Goal: Information Seeking & Learning: Learn about a topic

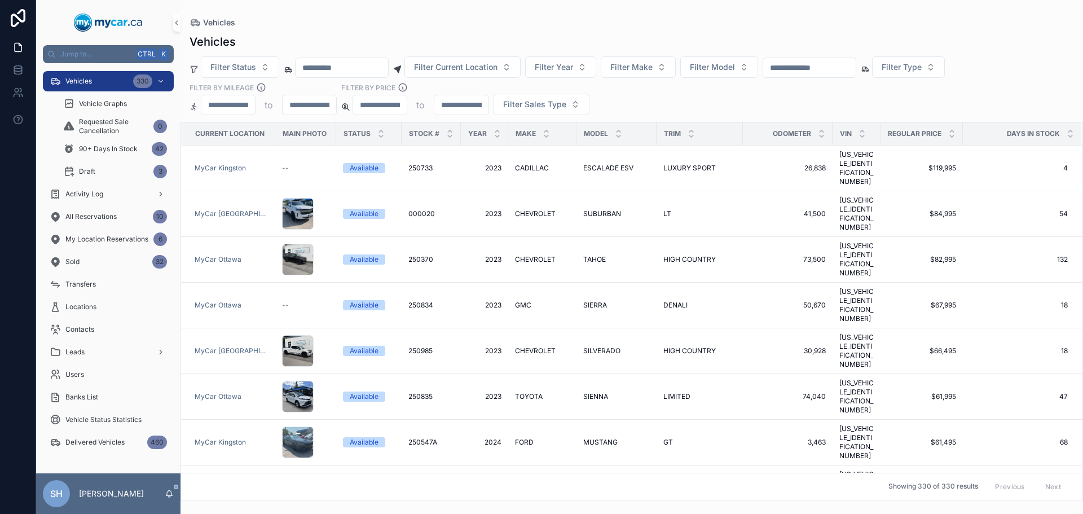
click at [612, 11] on div "Vehicles Vehicles Filter Status Filter Current Location Filter Year Filter Make…" at bounding box center [632, 250] width 903 height 500
click at [507, 41] on div "Vehicles" at bounding box center [632, 42] width 885 height 16
click at [456, 66] on span "Filter Current Location" at bounding box center [455, 66] width 83 height 11
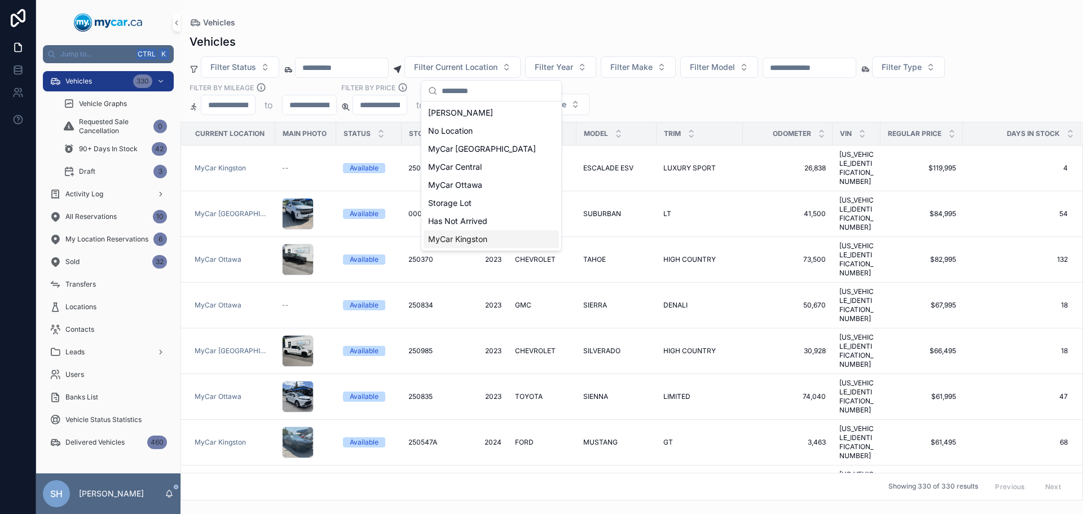
click at [494, 238] on div "MyCar Kingston" at bounding box center [491, 239] width 135 height 18
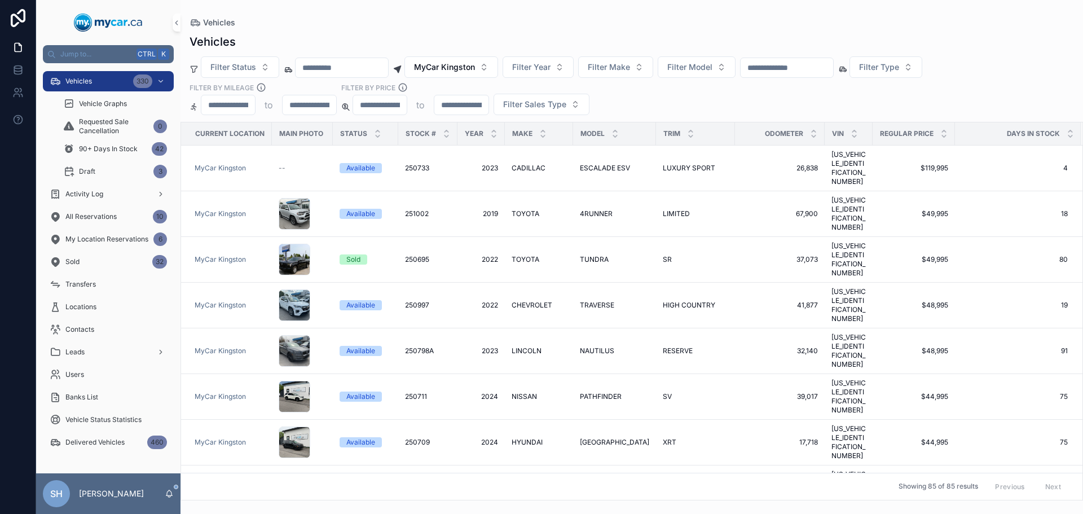
click at [445, 7] on div "Vehicles Vehicles Filter Status MyCar Kingston Filter Year Filter Make Filter M…" at bounding box center [632, 250] width 903 height 500
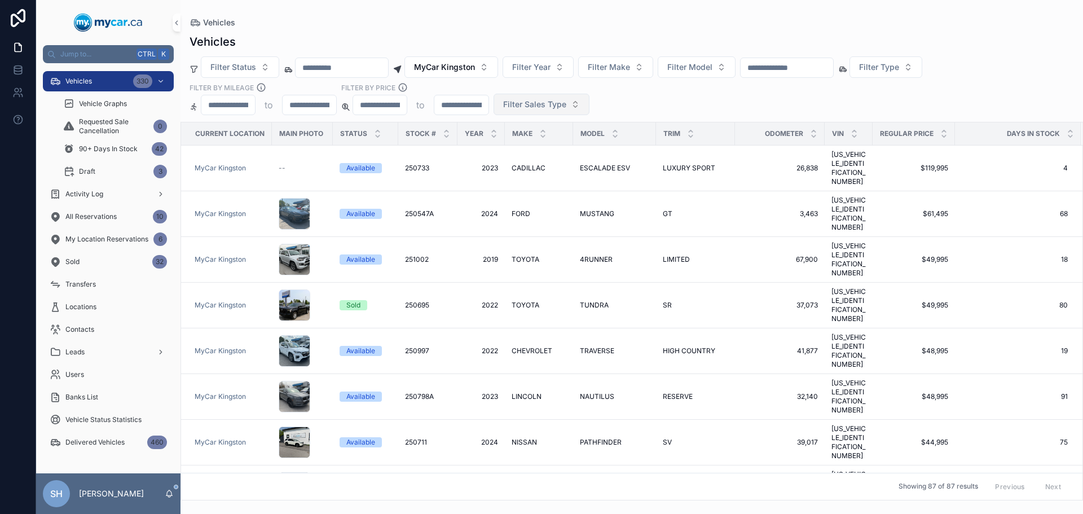
click at [538, 102] on span "Filter Sales Type" at bounding box center [534, 104] width 63 height 11
click at [515, 171] on div "Retail" at bounding box center [540, 168] width 135 height 18
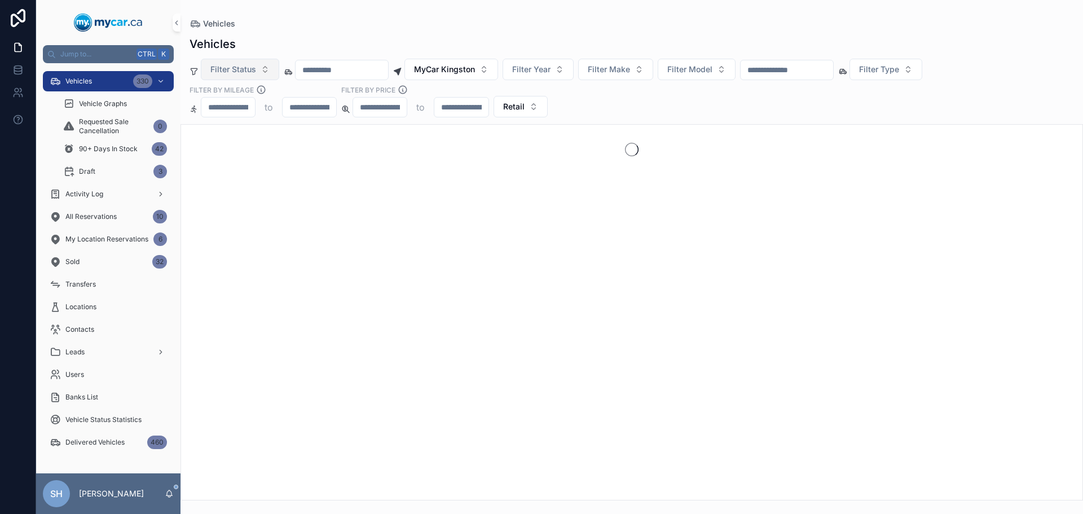
click at [232, 72] on span "Filter Status" at bounding box center [233, 69] width 46 height 11
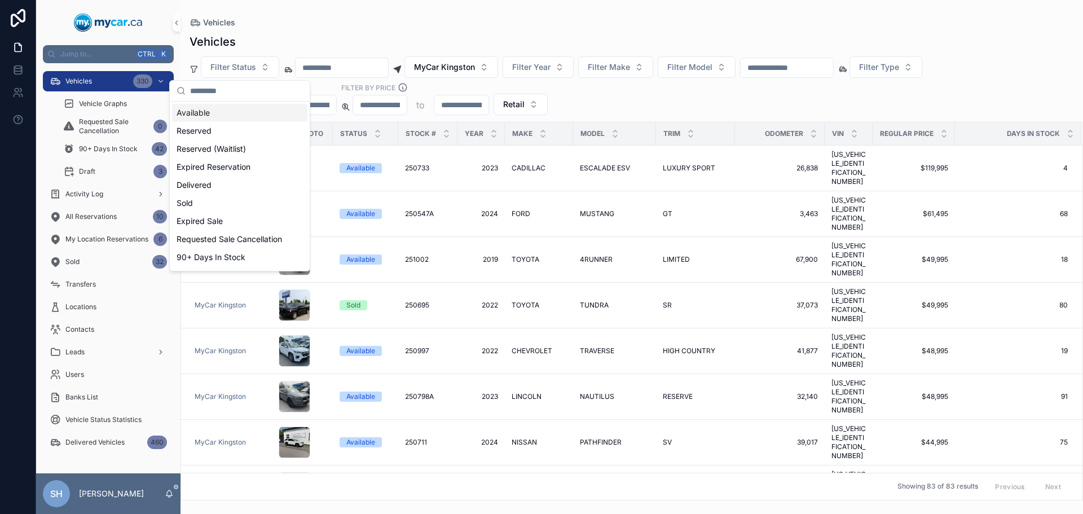
click at [218, 115] on div "Available" at bounding box center [239, 113] width 135 height 18
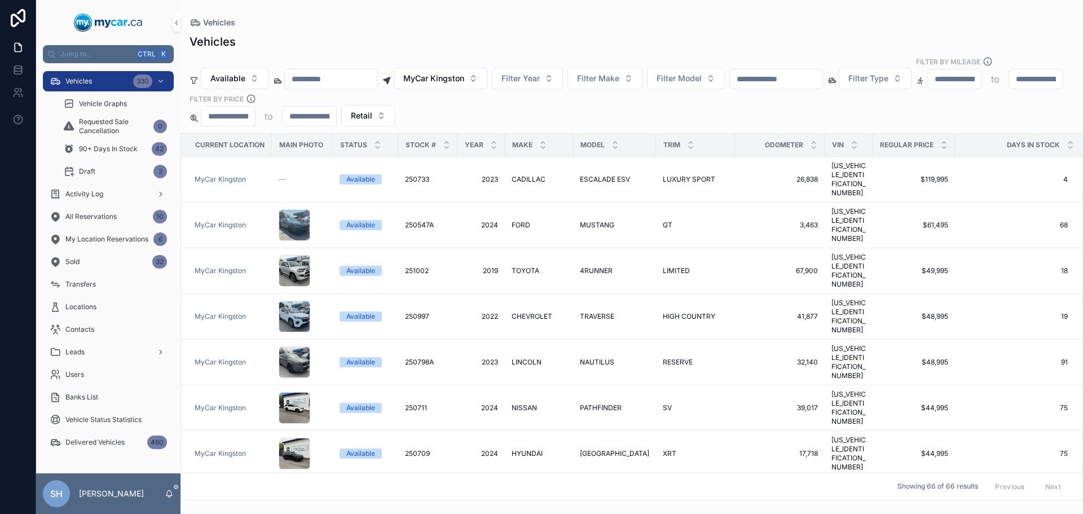
click at [506, 25] on div "Vehicles" at bounding box center [632, 22] width 885 height 9
click at [889, 73] on span "Filter Type" at bounding box center [869, 78] width 40 height 11
click at [813, 43] on div "Vehicles" at bounding box center [632, 42] width 885 height 16
click at [454, 73] on span "MyCar Kingston" at bounding box center [433, 78] width 61 height 11
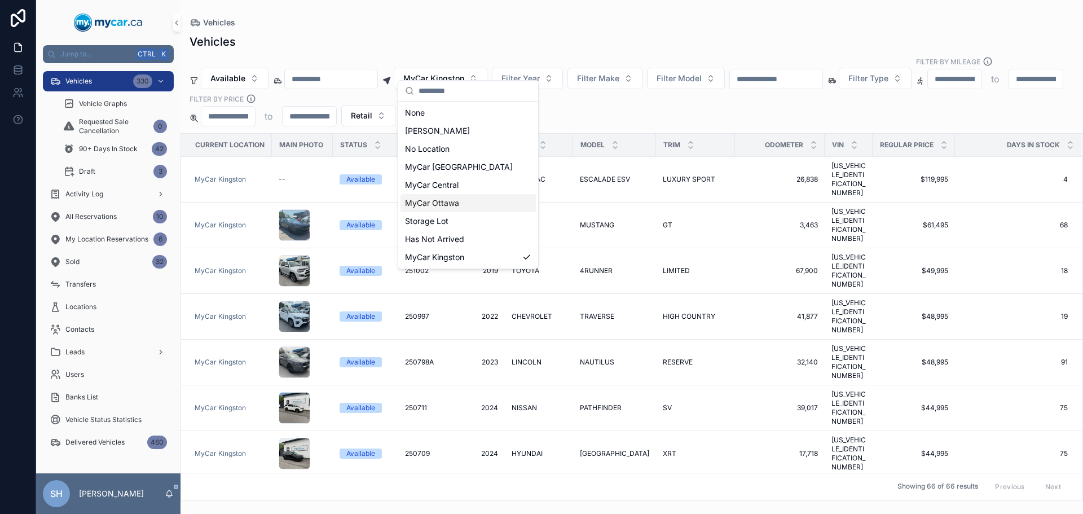
click at [446, 209] on div "MyCar Ottawa" at bounding box center [468, 203] width 135 height 18
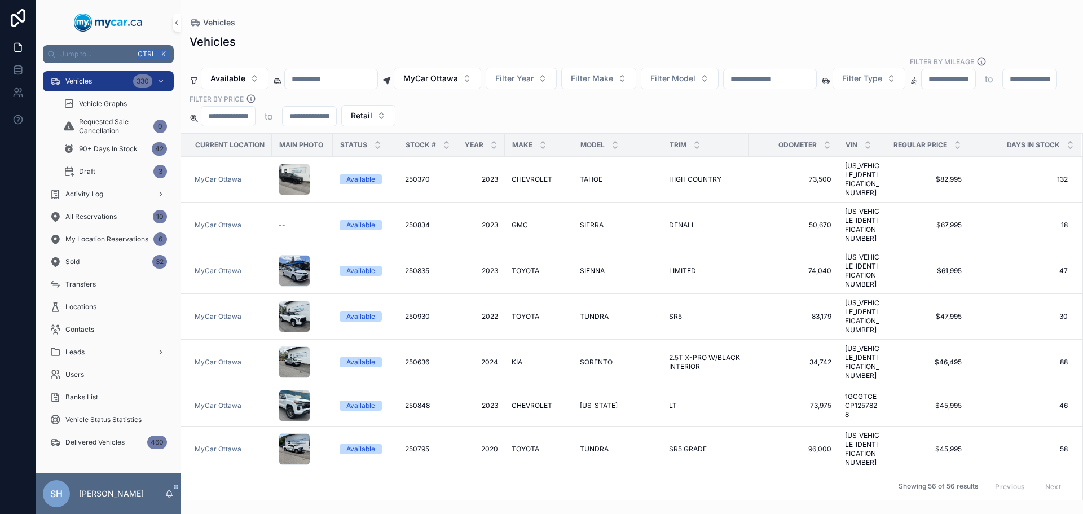
click at [441, 25] on div "Vehicles" at bounding box center [632, 22] width 885 height 9
click at [458, 73] on span "MyCar Ottawa" at bounding box center [430, 78] width 55 height 11
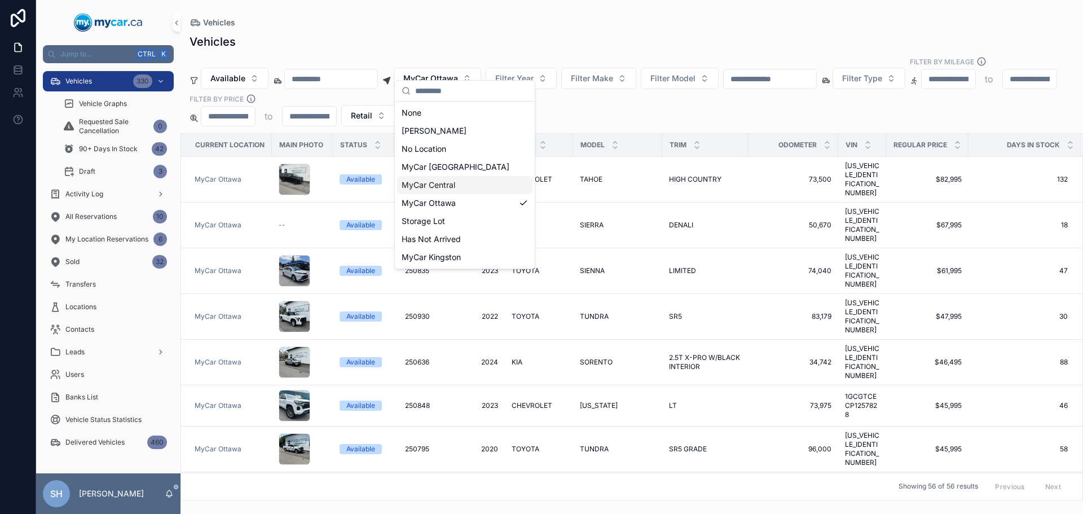
click at [435, 184] on span "MyCar Central" at bounding box center [429, 184] width 54 height 11
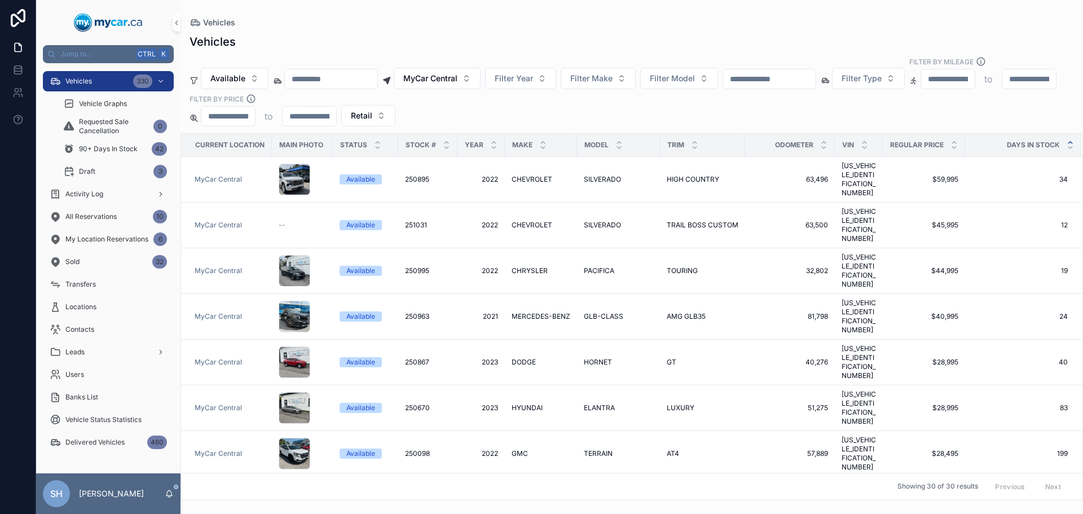
click at [1067, 139] on icon "scrollable content" at bounding box center [1070, 142] width 7 height 7
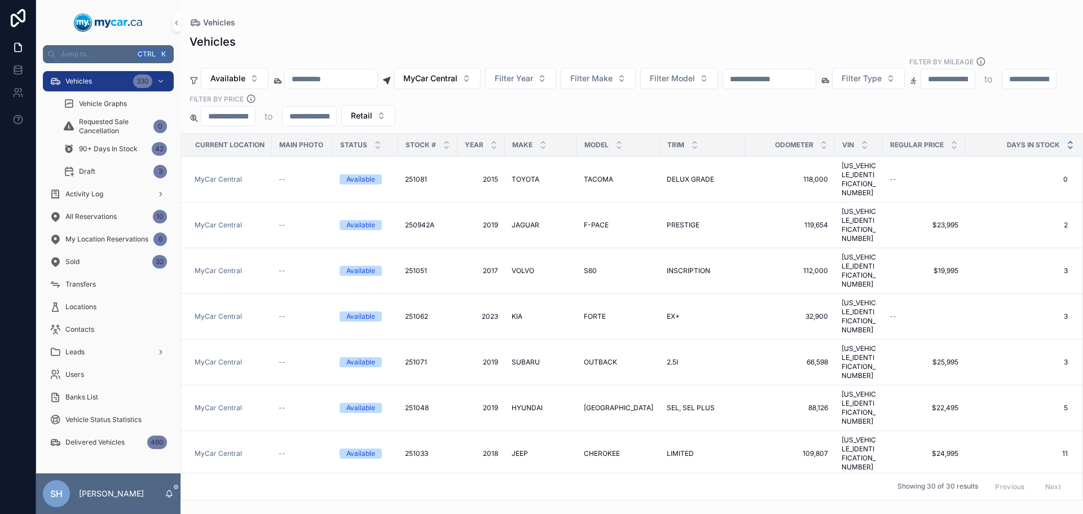
click at [1067, 144] on icon "scrollable content" at bounding box center [1070, 147] width 7 height 7
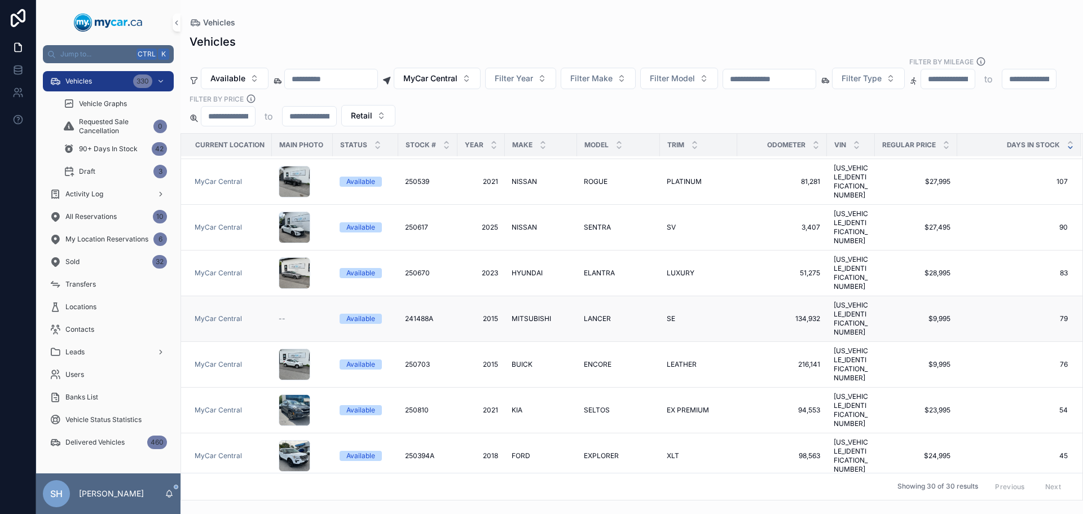
scroll to position [56, 0]
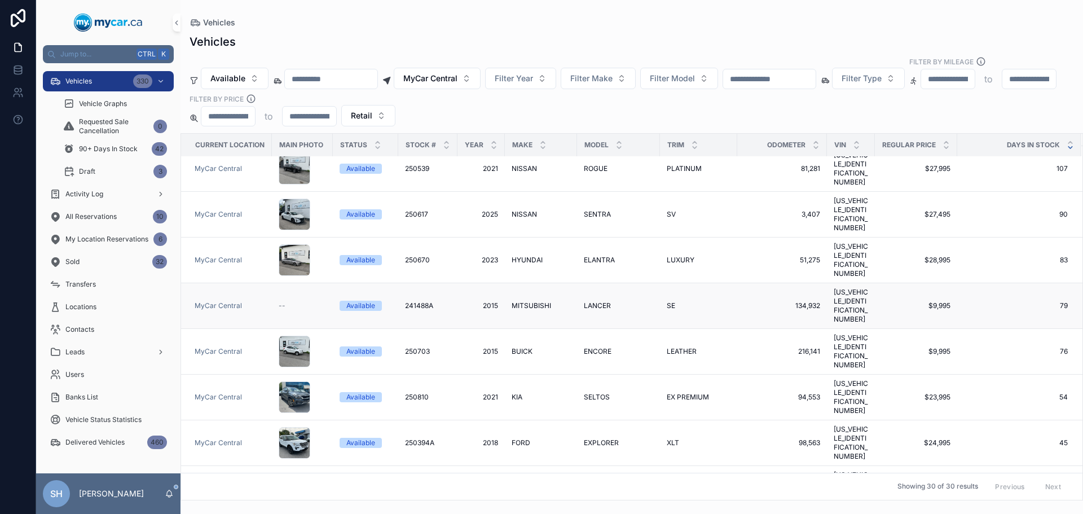
click at [524, 301] on span "MITSUBISHI" at bounding box center [531, 305] width 39 height 9
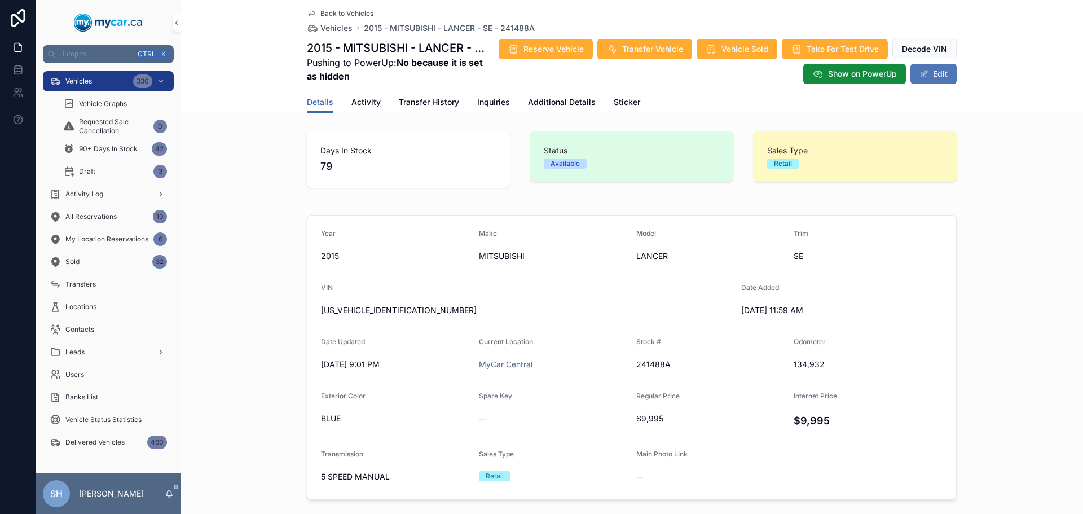
click at [929, 69] on button "Edit" at bounding box center [934, 74] width 46 height 20
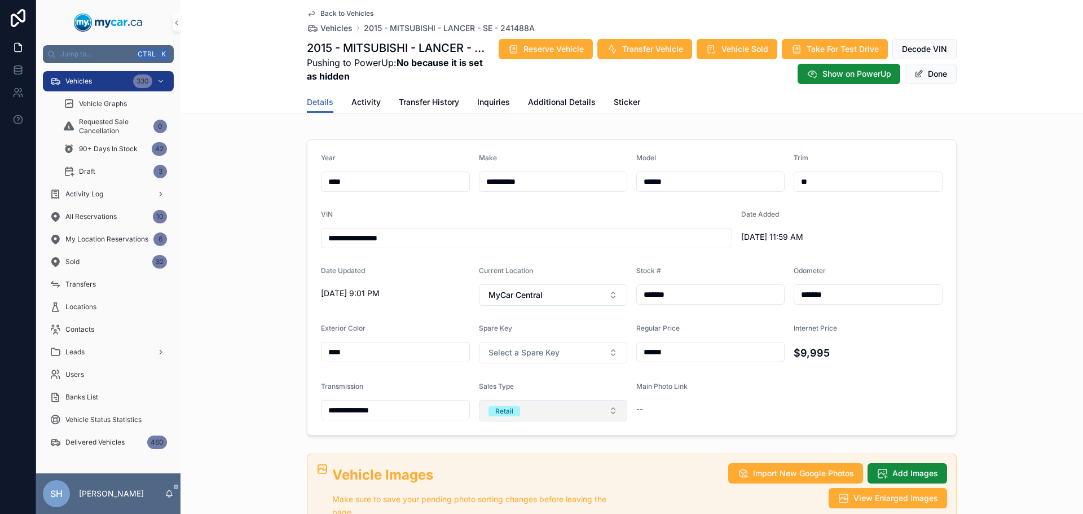
scroll to position [169, 0]
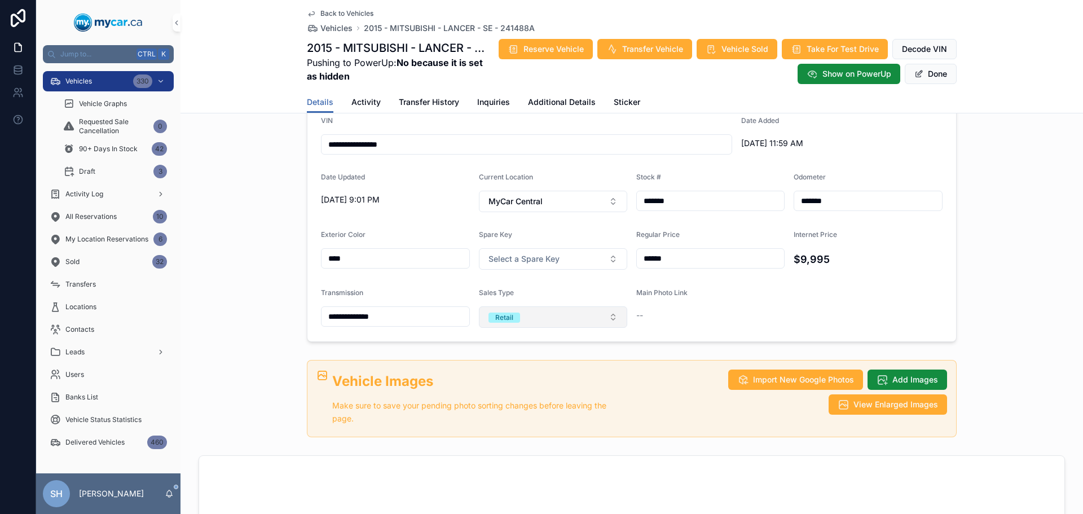
click at [548, 315] on button "Retail" at bounding box center [553, 316] width 149 height 21
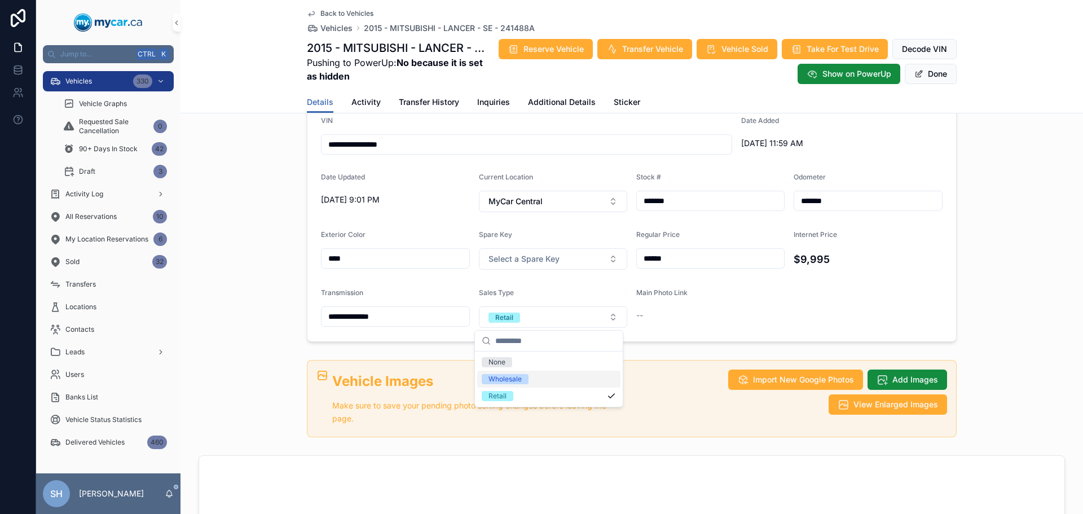
click at [507, 383] on div "Wholesale" at bounding box center [505, 379] width 33 height 10
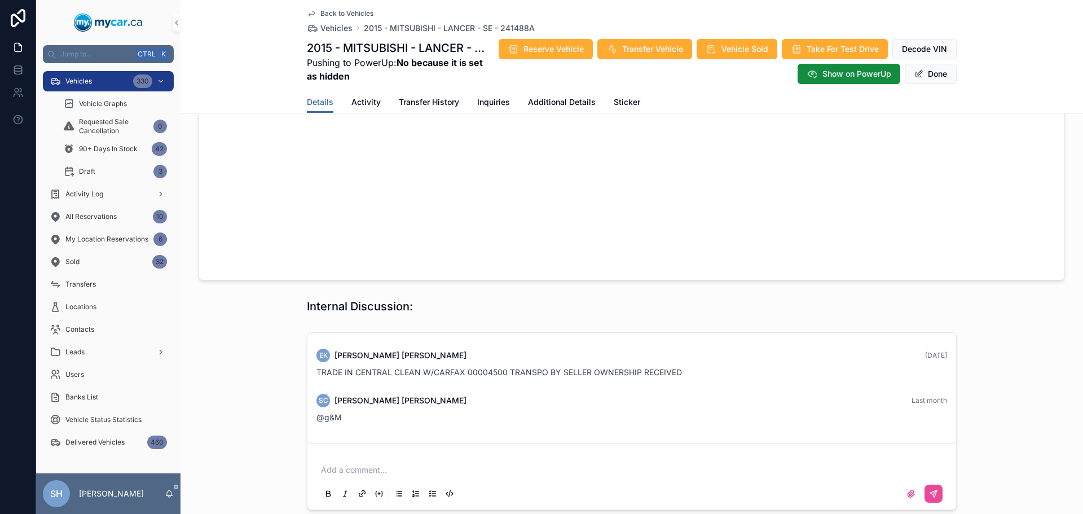
scroll to position [941, 0]
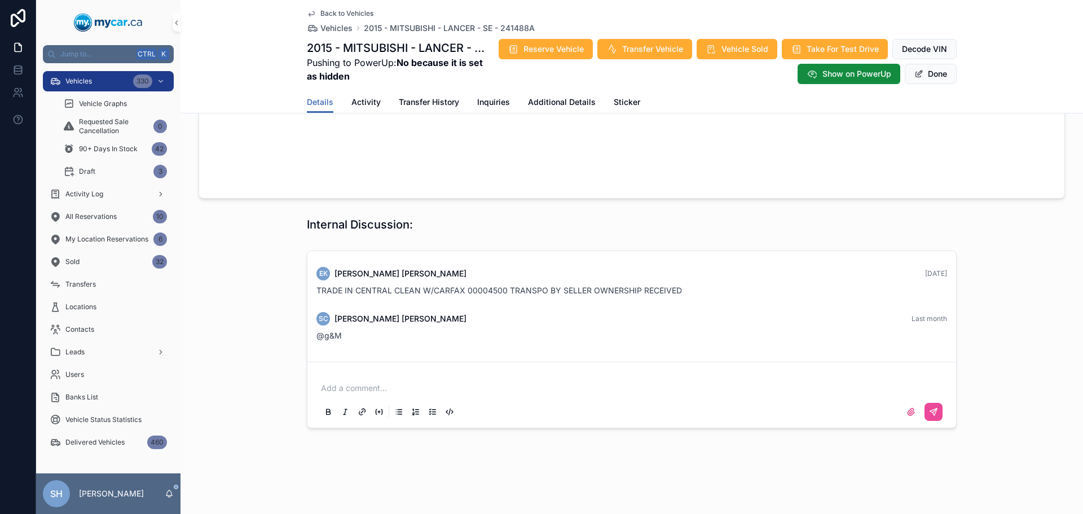
click at [337, 394] on div "Add a comment..." at bounding box center [632, 399] width 626 height 47
click at [374, 389] on p "scrollable content" at bounding box center [634, 388] width 626 height 11
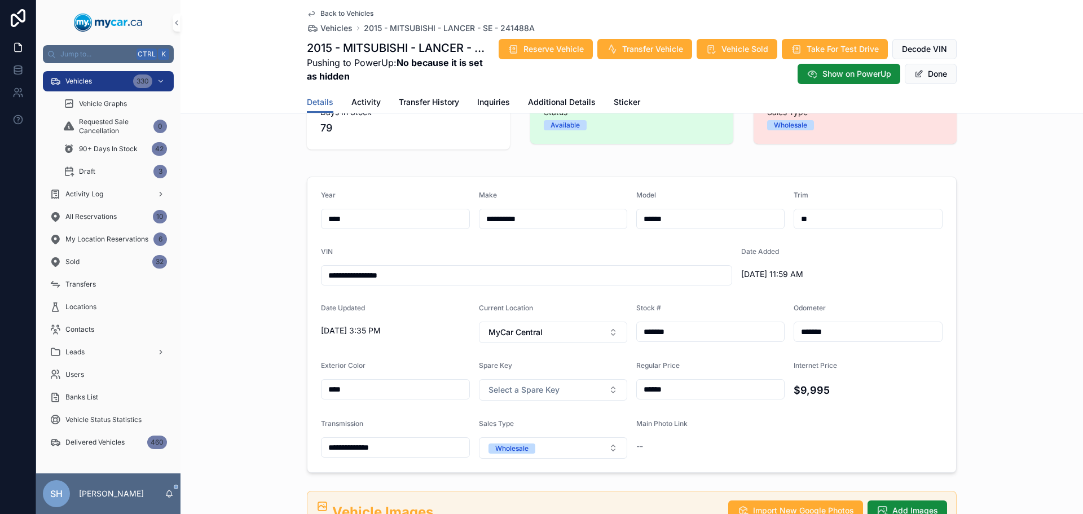
scroll to position [0, 0]
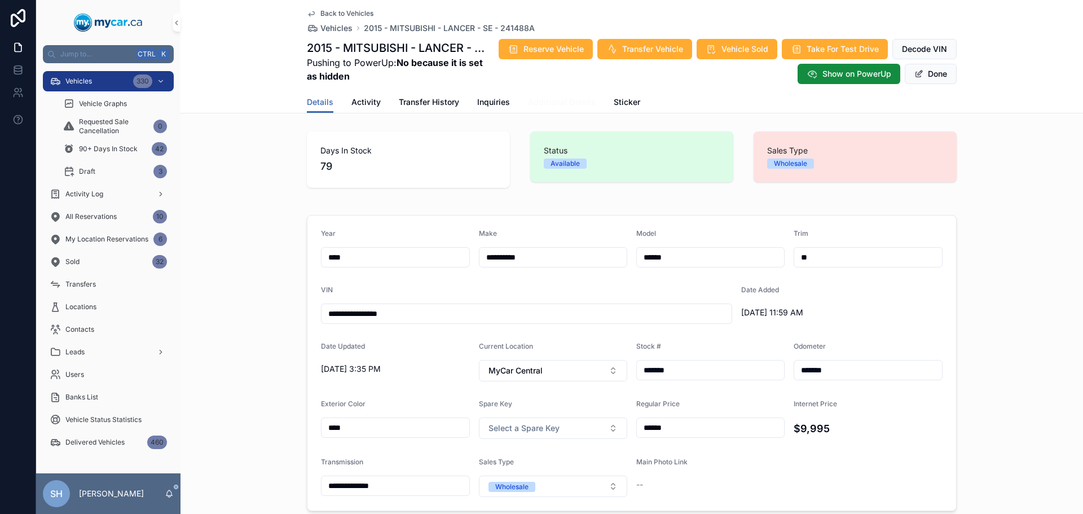
click at [547, 102] on span "Additional Details" at bounding box center [562, 101] width 68 height 11
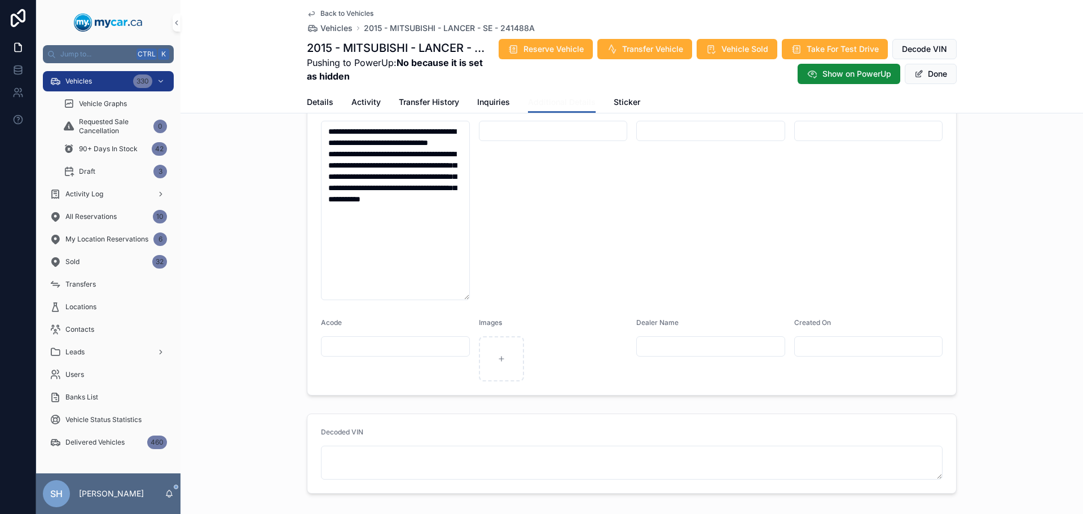
scroll to position [355, 0]
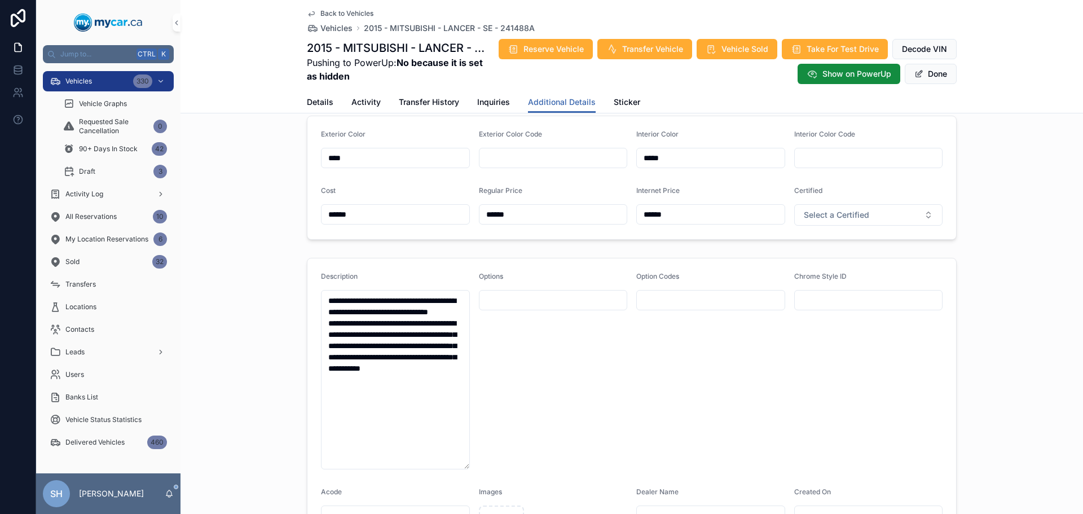
drag, startPoint x: 525, startPoint y: 213, endPoint x: 367, endPoint y: 210, distance: 158.0
click at [367, 211] on form "Exterior Color **** Exterior Color Code Interior Color ***** Interior Color Cod…" at bounding box center [631, 177] width 649 height 123
type input "**"
drag, startPoint x: 597, startPoint y: 218, endPoint x: 568, endPoint y: 216, distance: 28.8
click at [568, 216] on form "Exterior Color **** Exterior Color Code Interior Color ***** Interior Color Cod…" at bounding box center [631, 177] width 649 height 123
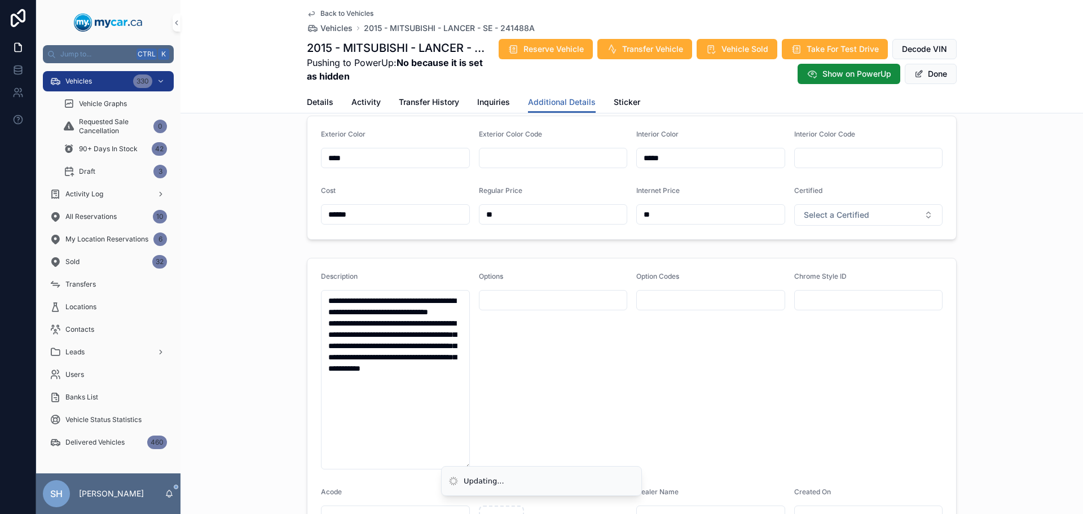
type input "**"
click at [918, 272] on div "Chrome Style ID" at bounding box center [868, 279] width 149 height 14
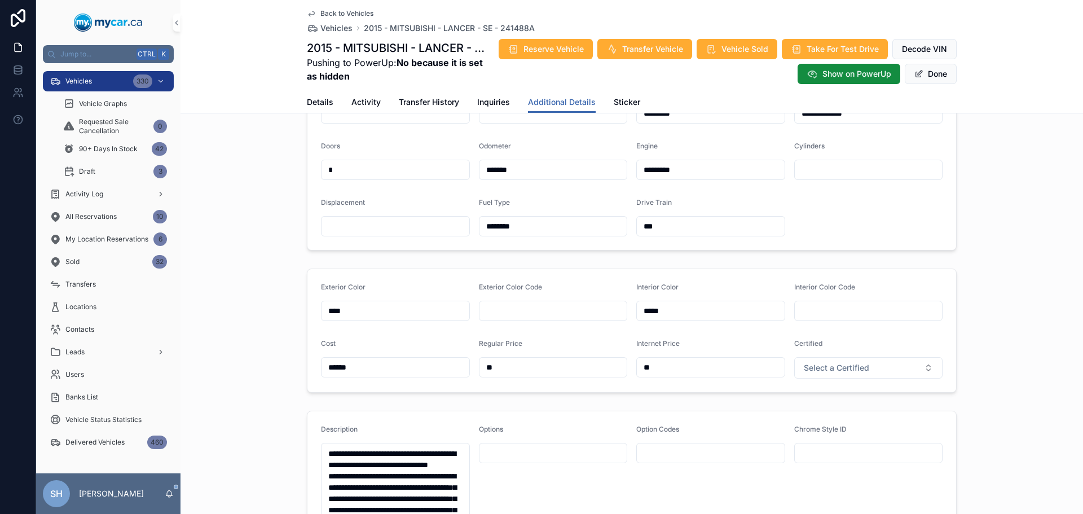
scroll to position [186, 0]
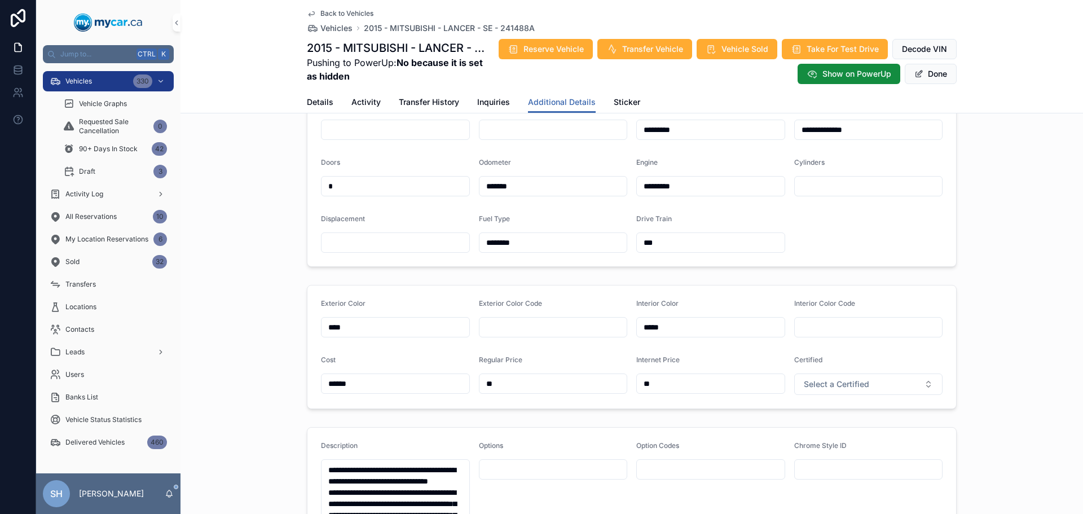
click at [300, 104] on div "Details Activity Transfer History Inquiries Additional Details Sticker" at bounding box center [631, 101] width 889 height 21
click at [307, 98] on span "Details" at bounding box center [320, 101] width 27 height 11
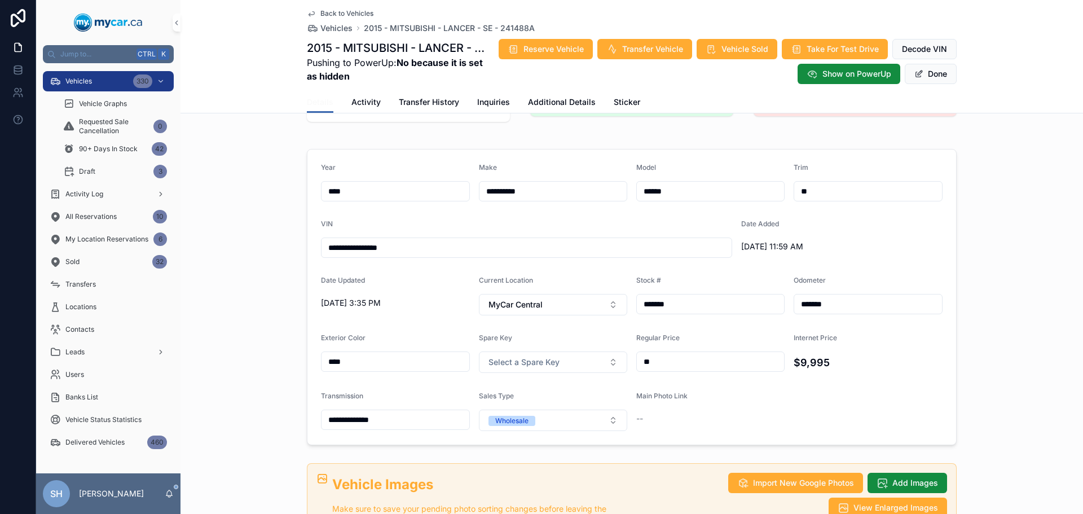
scroll to position [169, 0]
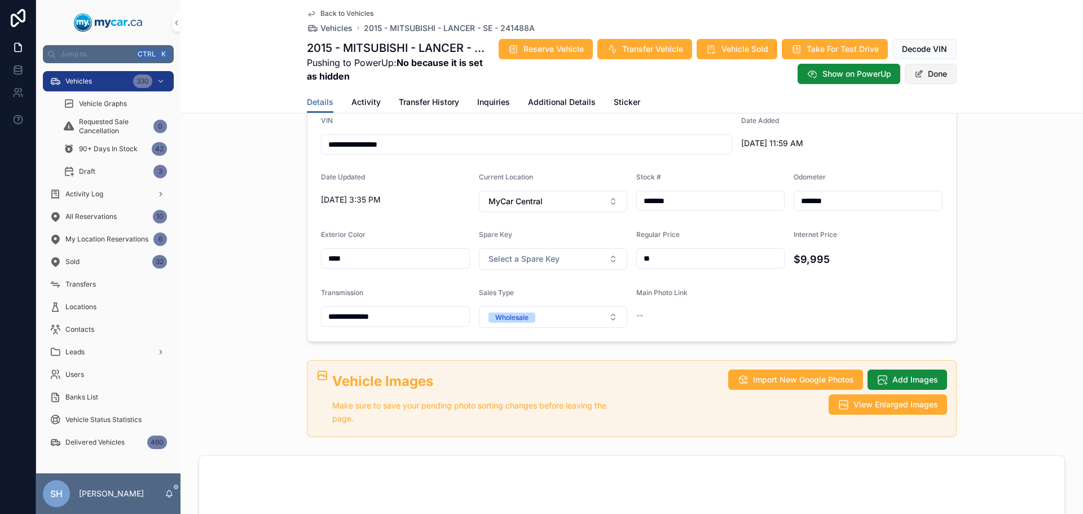
click at [933, 71] on button "Done" at bounding box center [931, 74] width 52 height 20
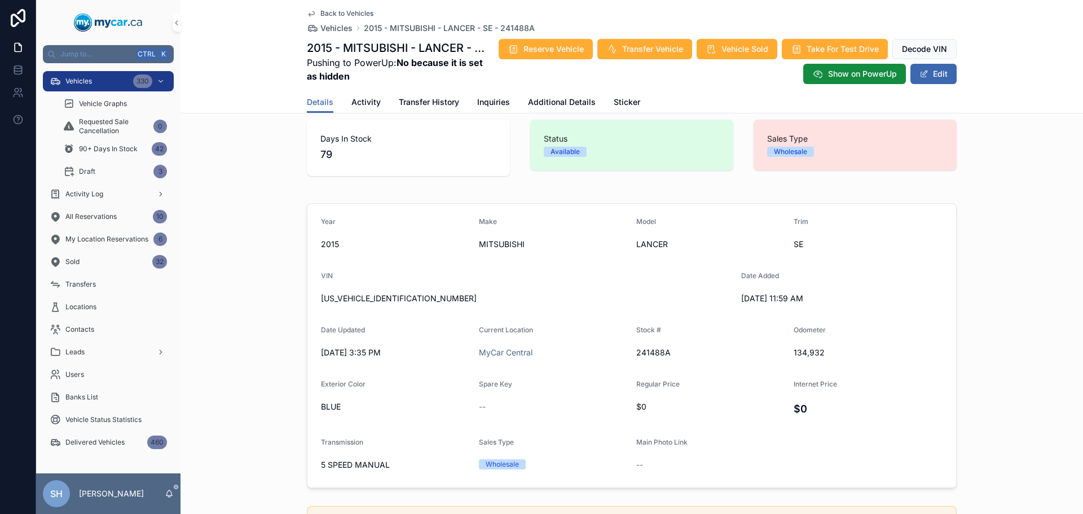
scroll to position [0, 0]
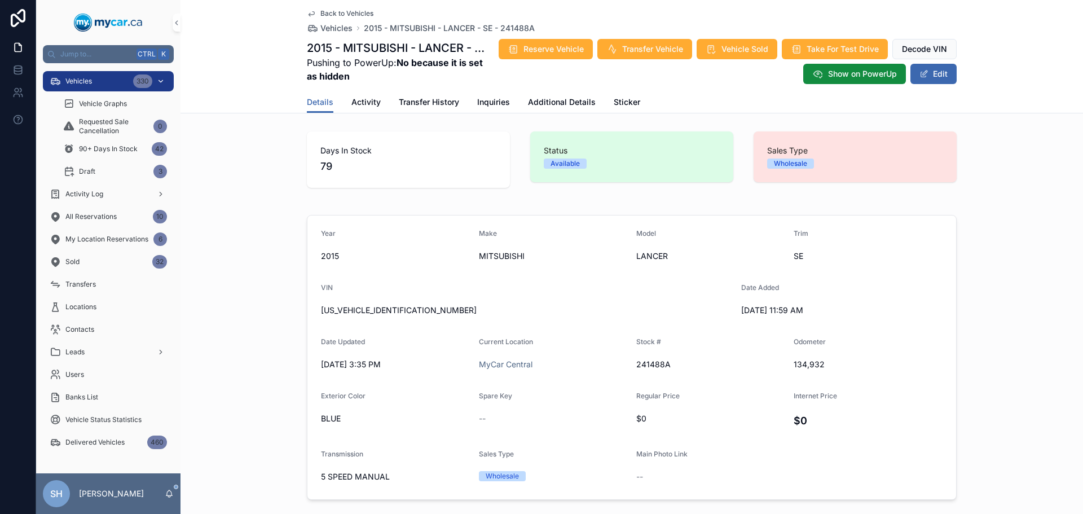
click at [93, 79] on div "Vehicles 330" at bounding box center [108, 81] width 117 height 18
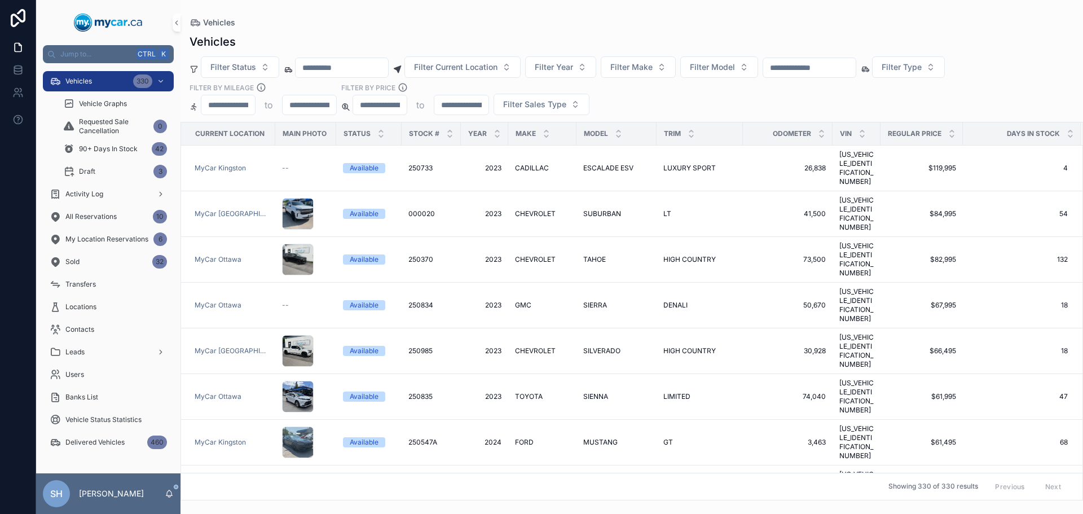
click at [807, 63] on input "scrollable content" at bounding box center [809, 68] width 93 height 16
type input "******"
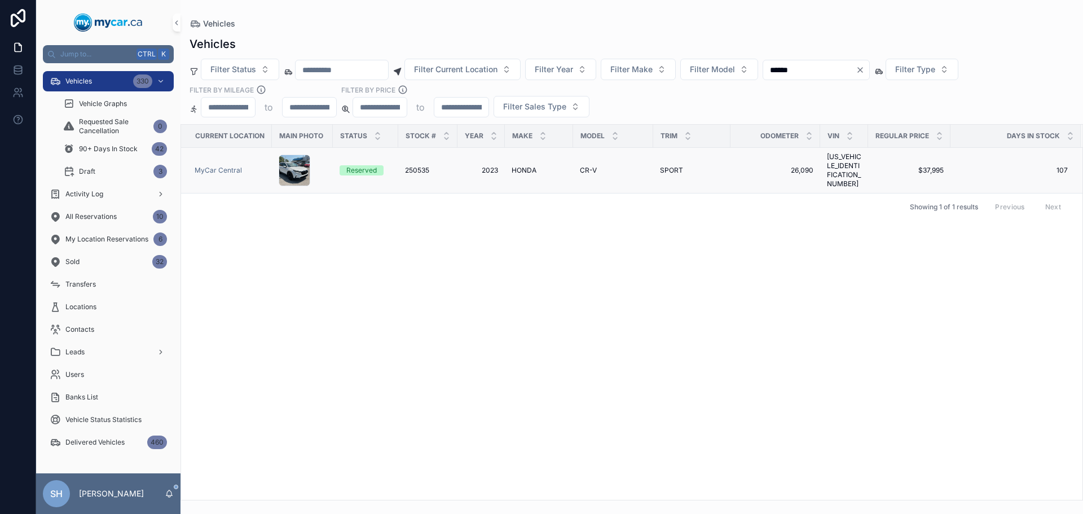
click at [524, 166] on span "HONDA" at bounding box center [524, 170] width 25 height 9
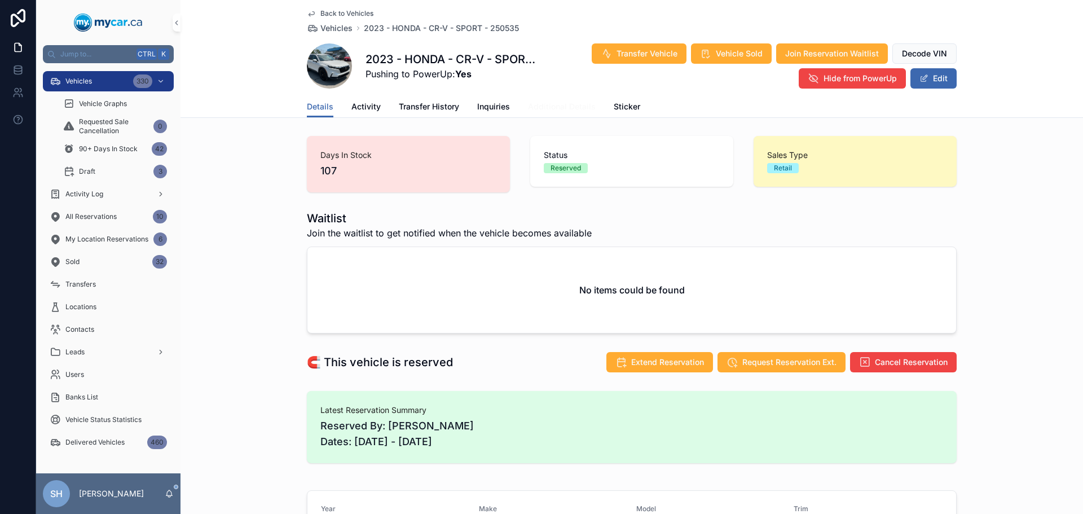
click at [538, 114] on link "Additional Details" at bounding box center [562, 107] width 68 height 23
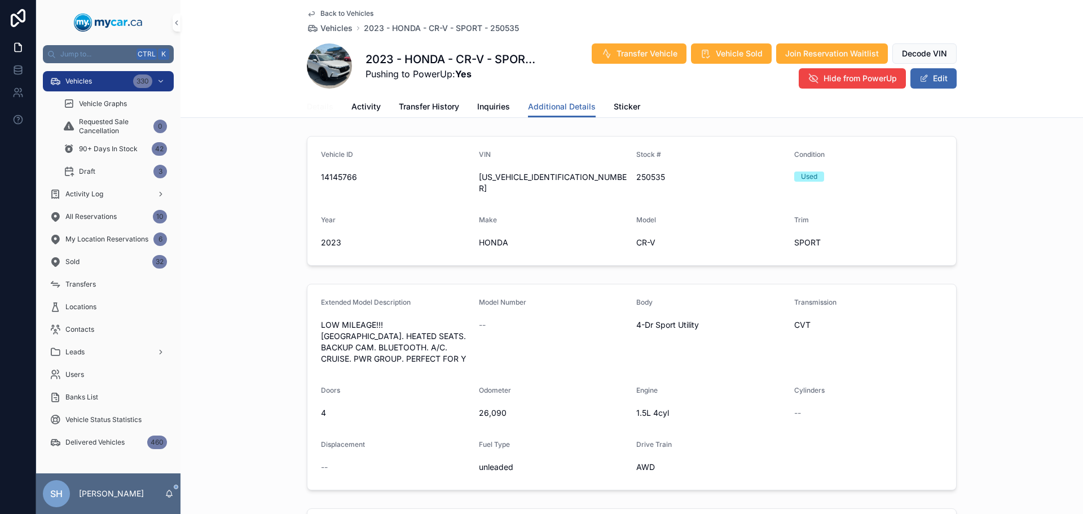
click at [310, 108] on span "Details" at bounding box center [320, 106] width 27 height 11
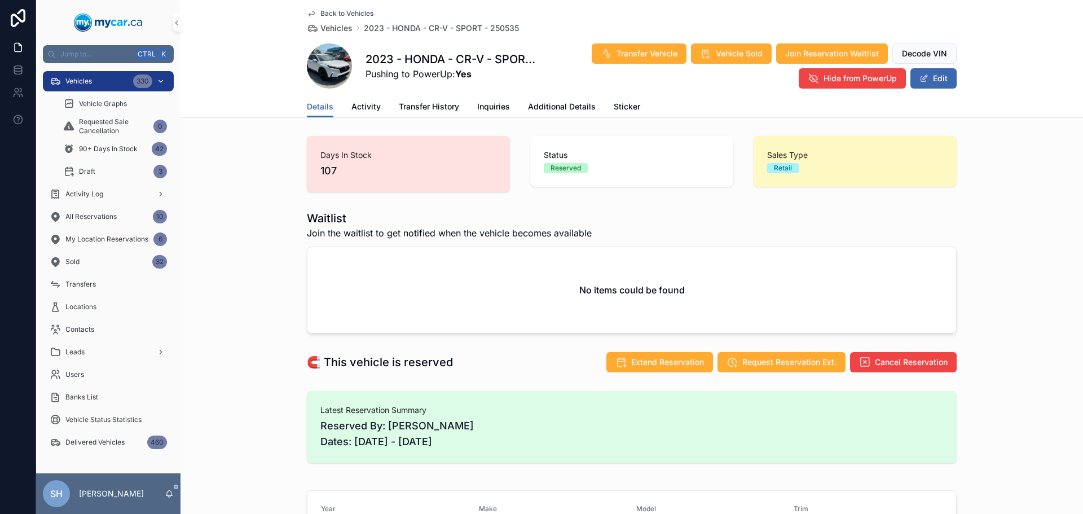
click at [86, 77] on span "Vehicles" at bounding box center [78, 81] width 27 height 9
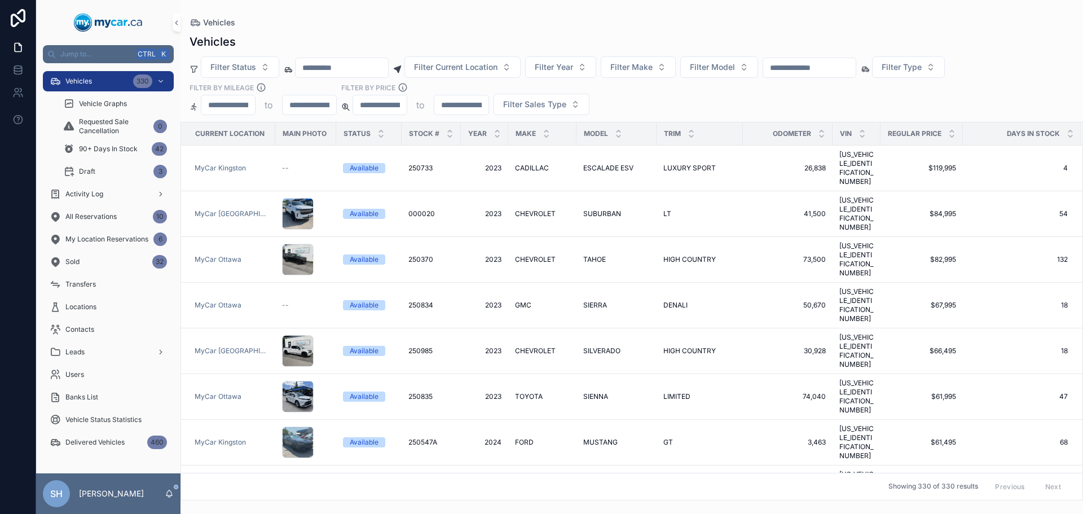
click at [380, 26] on div "Vehicles" at bounding box center [632, 22] width 885 height 9
click at [828, 67] on input "scrollable content" at bounding box center [809, 68] width 93 height 16
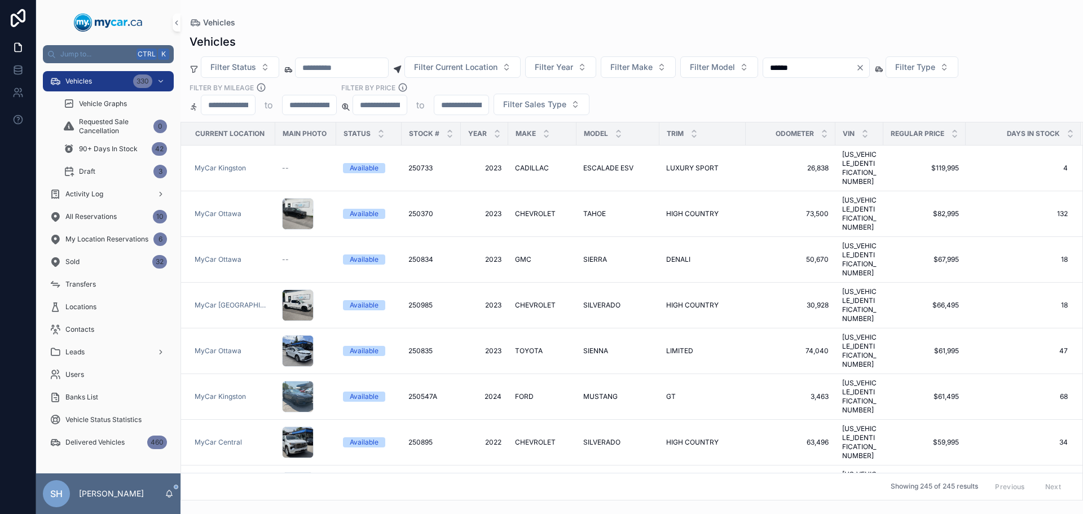
type input "******"
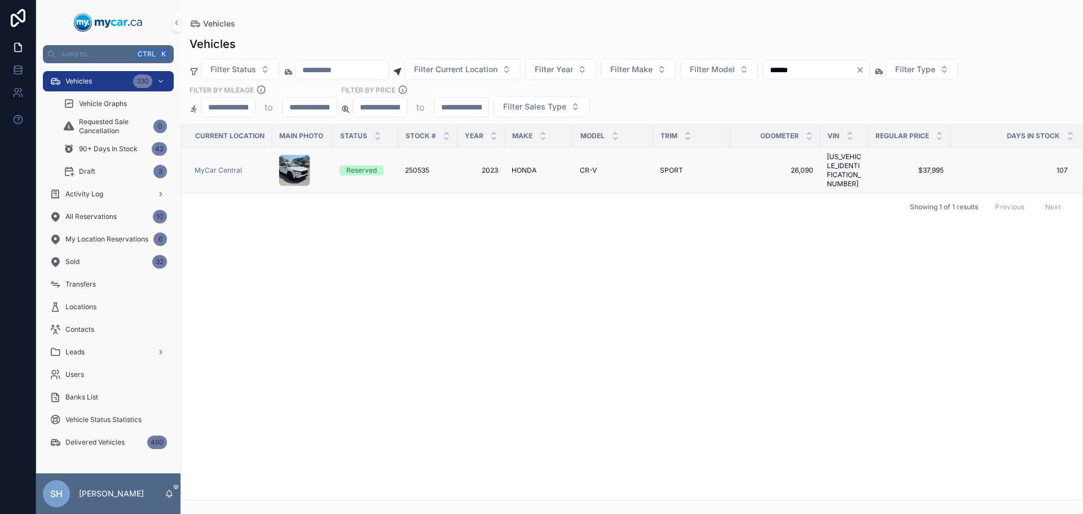
click at [520, 166] on span "HONDA" at bounding box center [524, 170] width 25 height 9
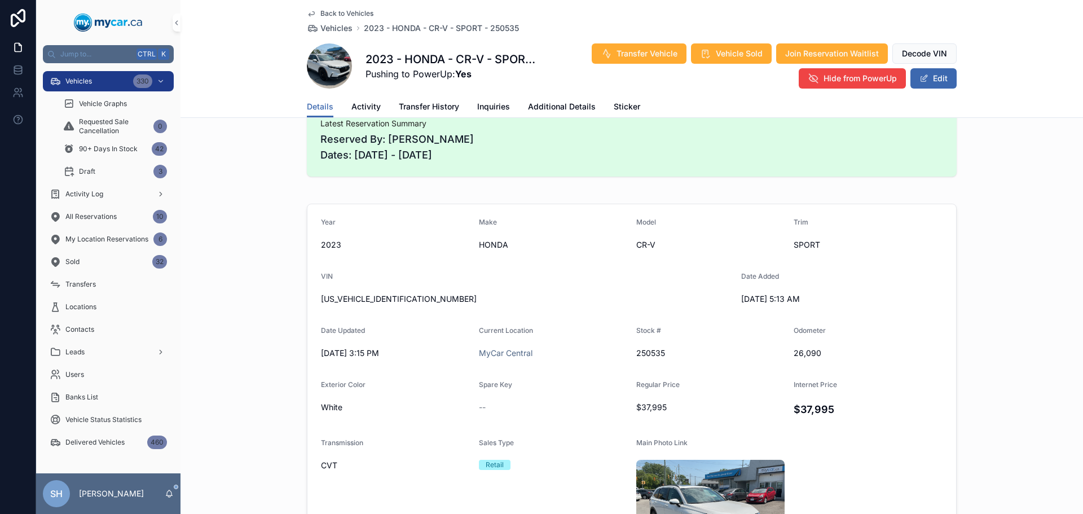
scroll to position [395, 0]
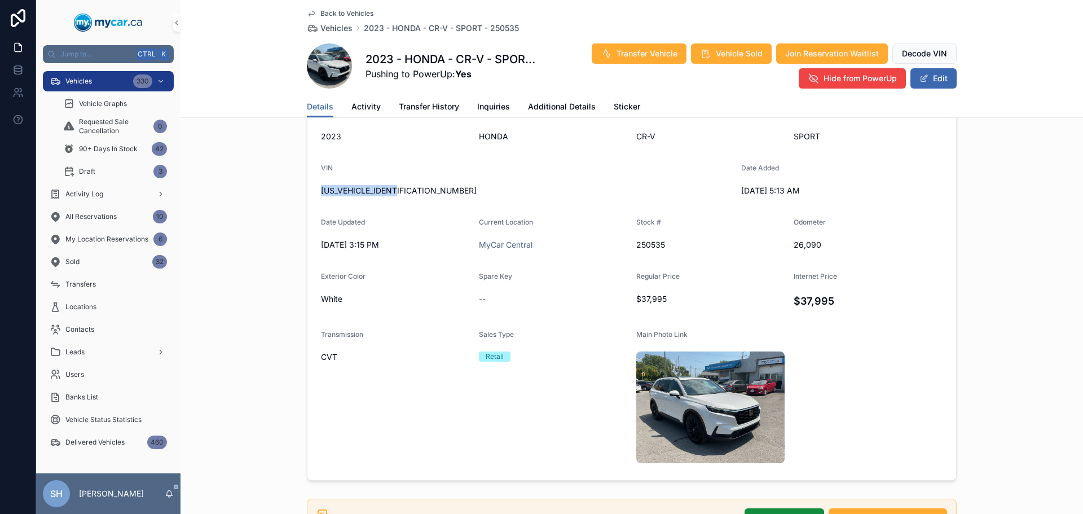
drag, startPoint x: 405, startPoint y: 188, endPoint x: 315, endPoint y: 197, distance: 90.1
click at [315, 197] on form "Year [DATE] Make HONDA Model CR-V Trim SPORT VIN [US_VEHICLE_IDENTIFICATION_NUM…" at bounding box center [631, 288] width 649 height 384
copy span "[US_VEHICLE_IDENTIFICATION_NUMBER]"
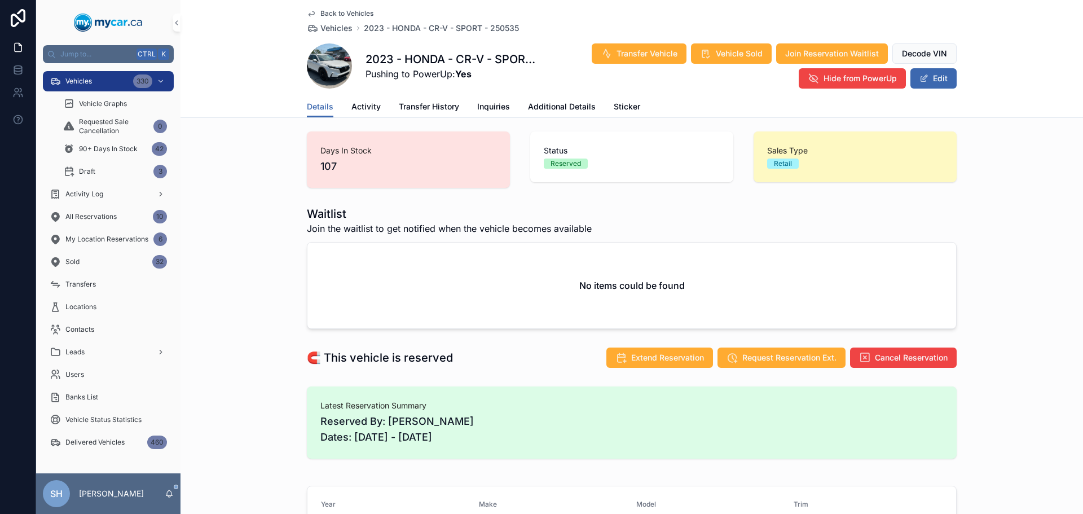
scroll to position [0, 0]
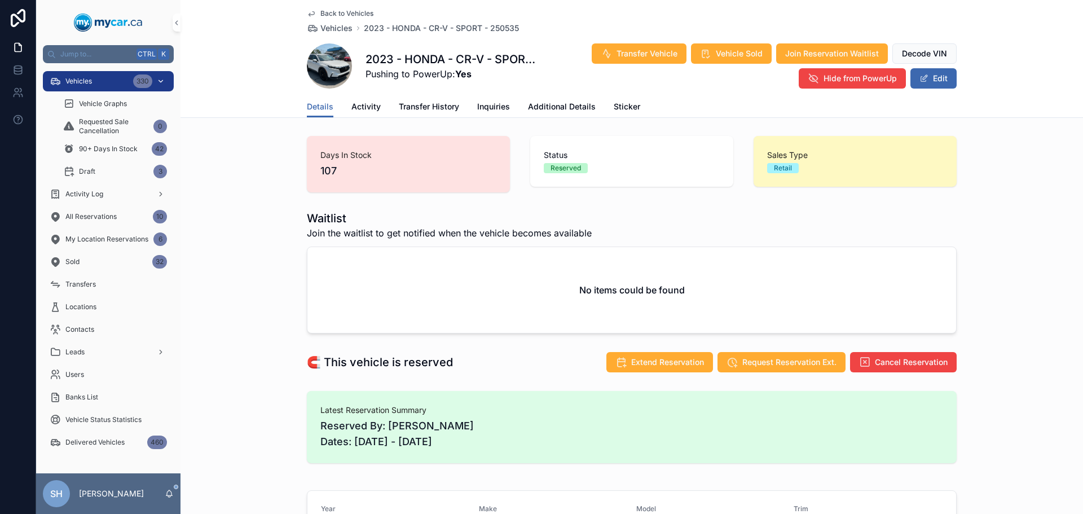
click at [95, 86] on div "Vehicles 330" at bounding box center [108, 81] width 117 height 18
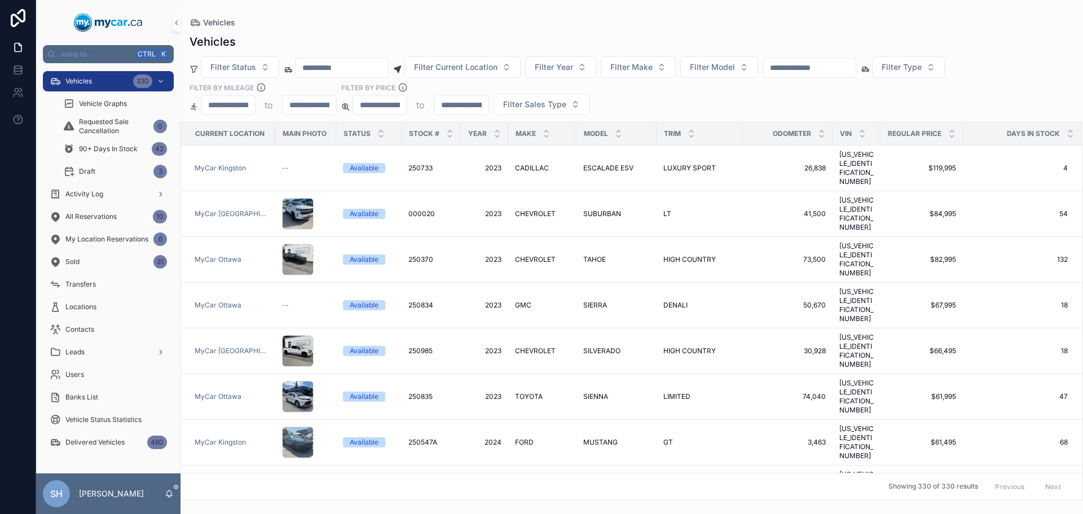
click at [434, 23] on div "Vehicles" at bounding box center [632, 22] width 885 height 9
click at [822, 63] on input "scrollable content" at bounding box center [809, 68] width 93 height 16
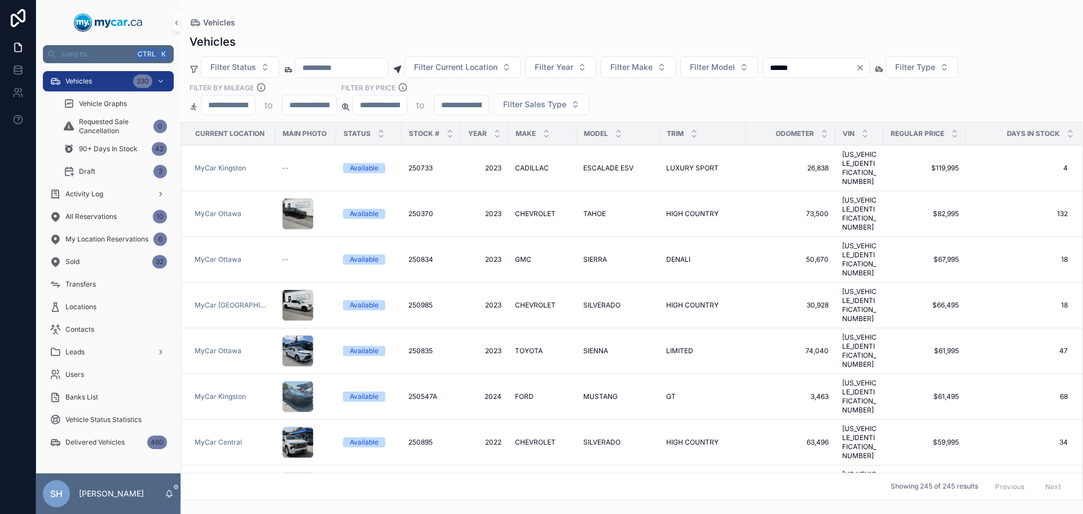
type input "******"
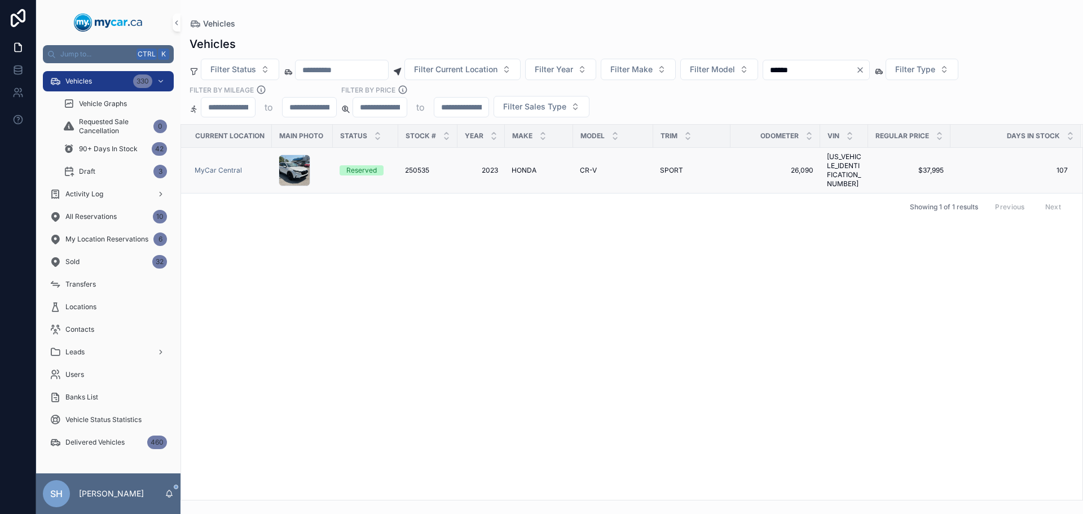
click at [535, 169] on div "HONDA HONDA" at bounding box center [539, 170] width 55 height 9
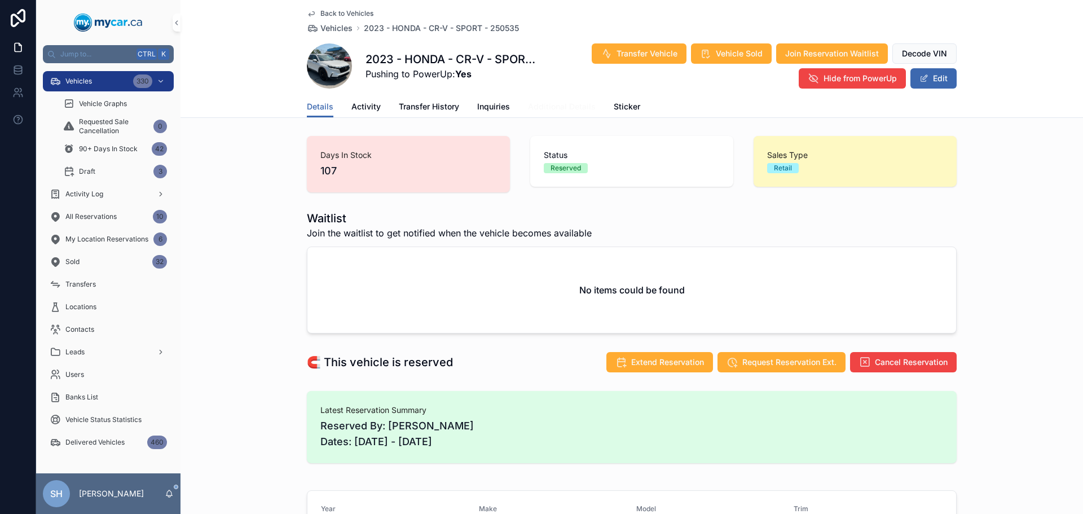
click at [551, 99] on link "Additional Details" at bounding box center [562, 107] width 68 height 23
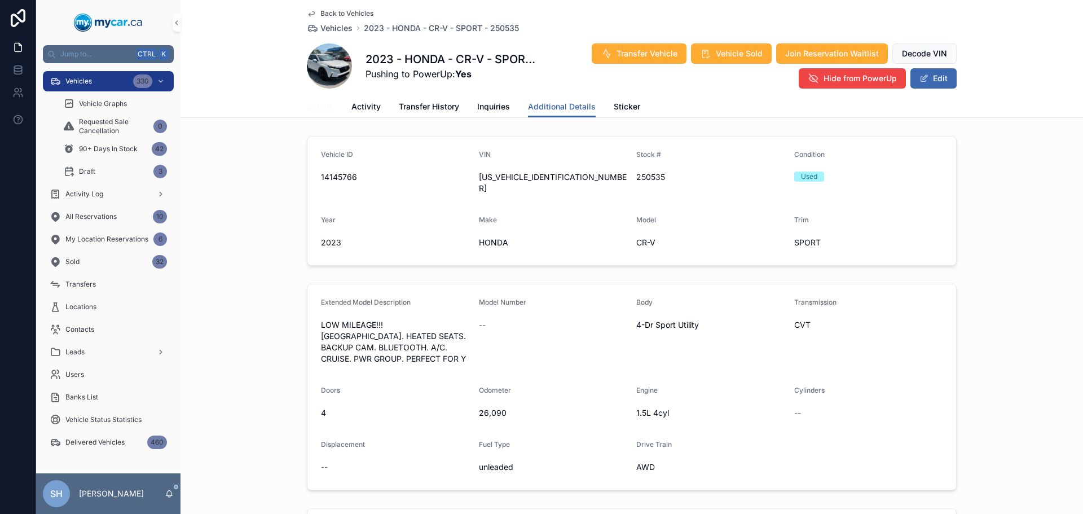
click at [316, 103] on span "Details" at bounding box center [320, 106] width 27 height 11
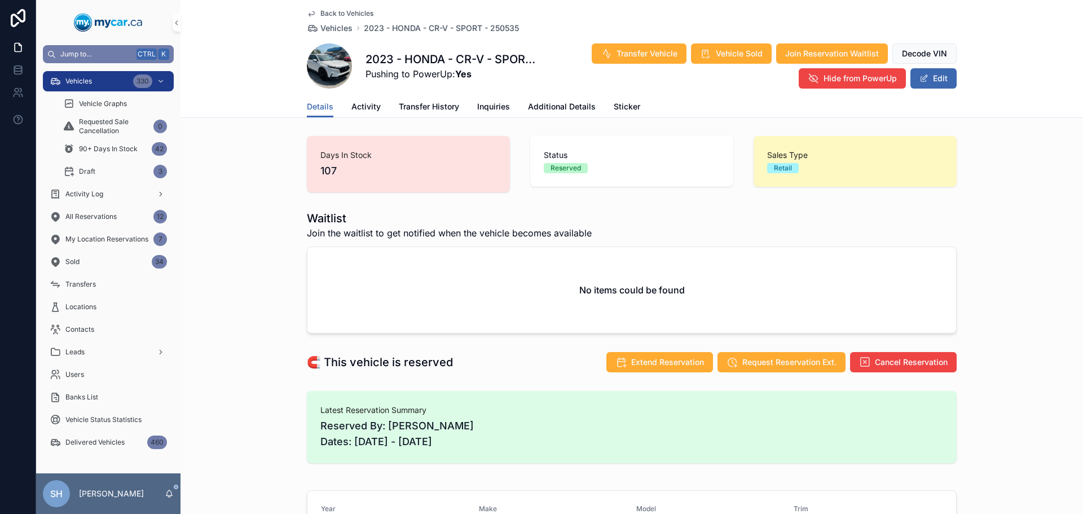
click at [71, 80] on span "Vehicles" at bounding box center [78, 81] width 27 height 9
